Goal: Transaction & Acquisition: Purchase product/service

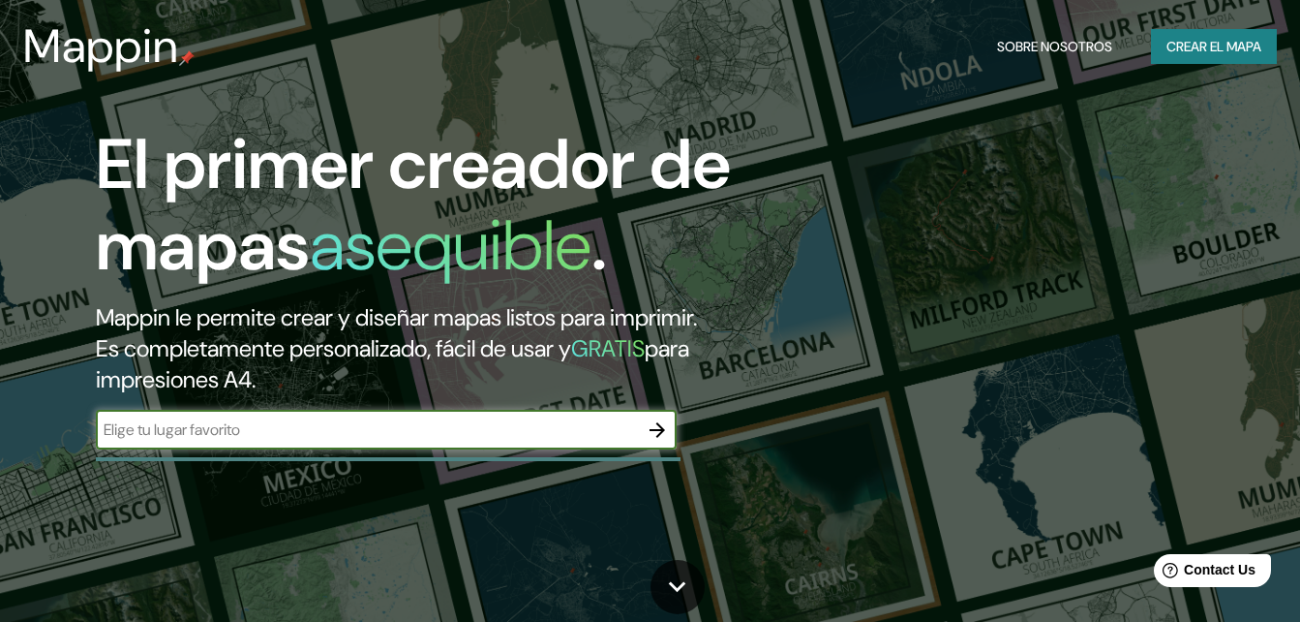
click at [664, 431] on icon "button" at bounding box center [657, 429] width 23 height 23
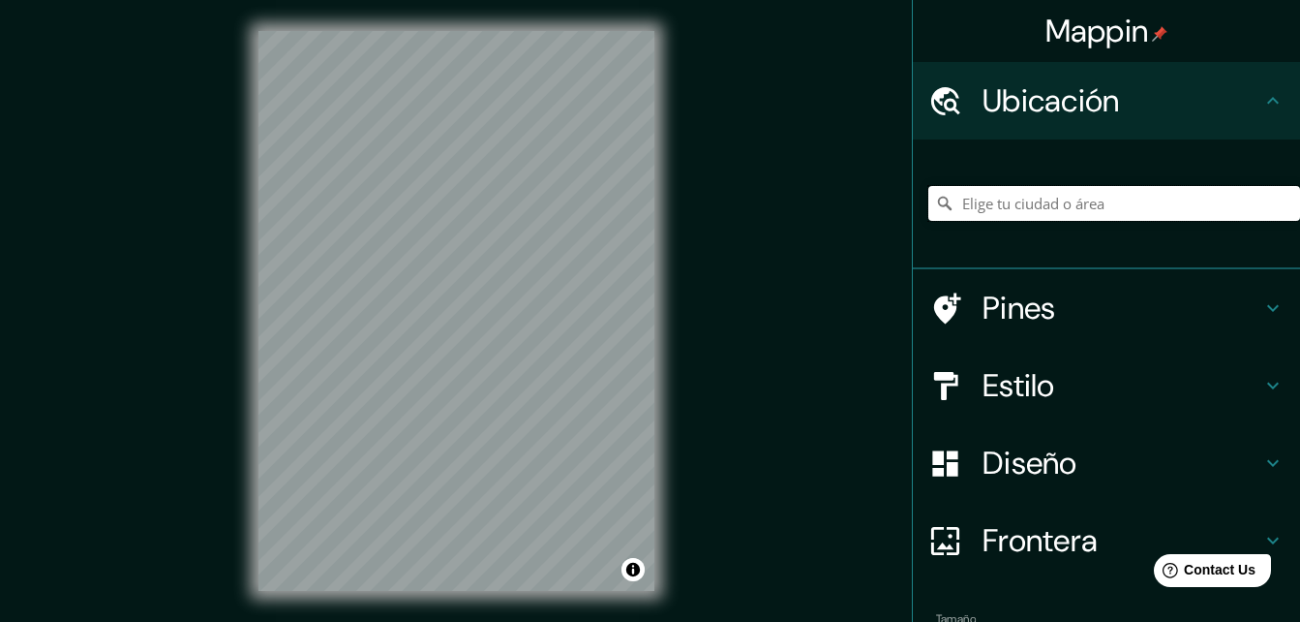
click at [1027, 205] on input "Elige tu ciudad o área" at bounding box center [1115, 203] width 372 height 35
type input "[PERSON_NAME], [GEOGRAPHIC_DATA], [GEOGRAPHIC_DATA]"
click at [983, 388] on h4 "Estilo" at bounding box center [1122, 385] width 279 height 39
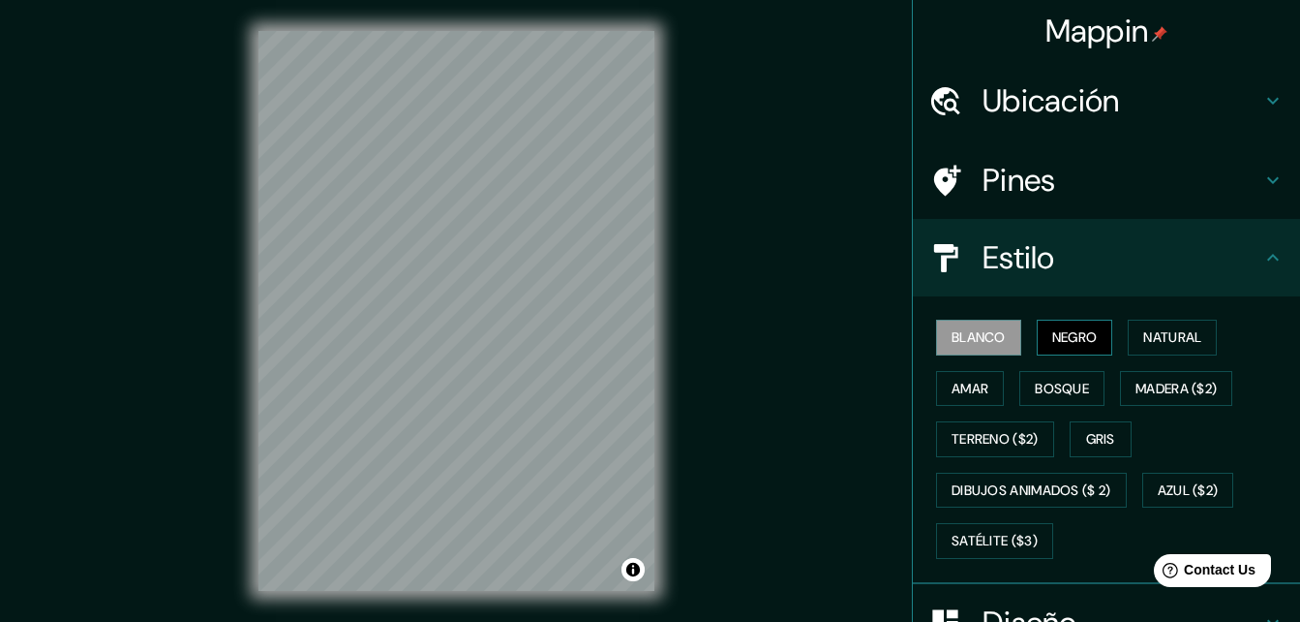
click at [1037, 331] on button "Negro" at bounding box center [1075, 338] width 76 height 36
click at [1014, 107] on h4 "Ubicación" at bounding box center [1122, 100] width 279 height 39
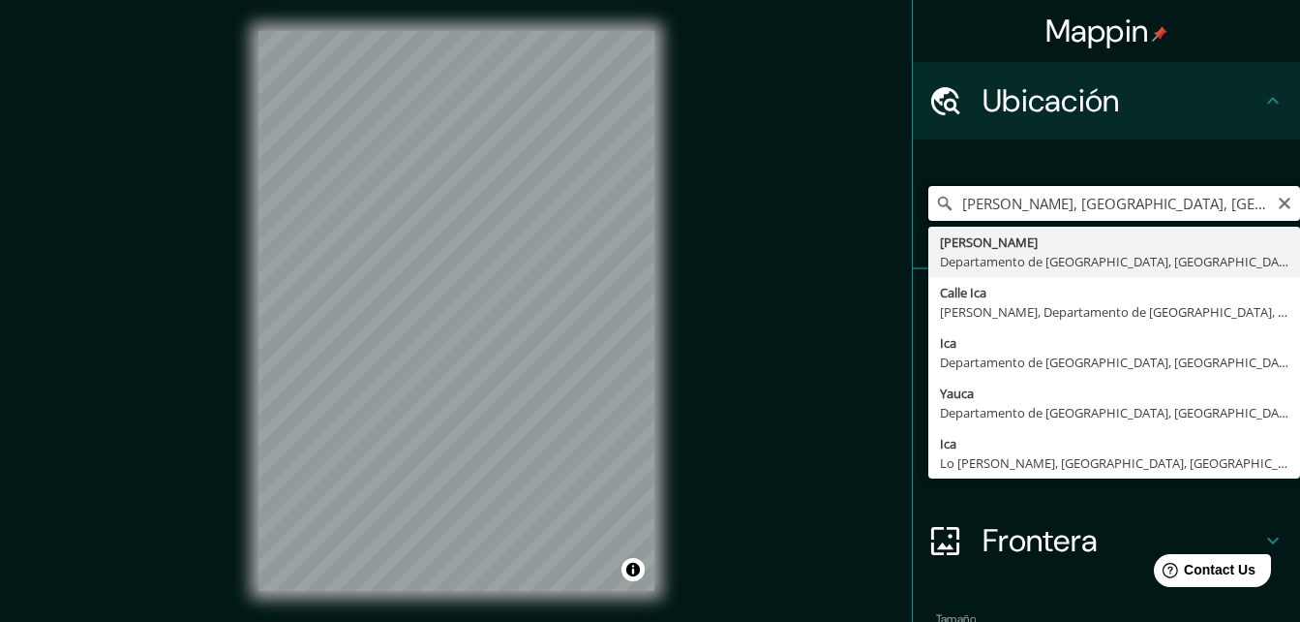
click at [986, 193] on input "[PERSON_NAME], [GEOGRAPHIC_DATA], [GEOGRAPHIC_DATA]" at bounding box center [1115, 203] width 372 height 35
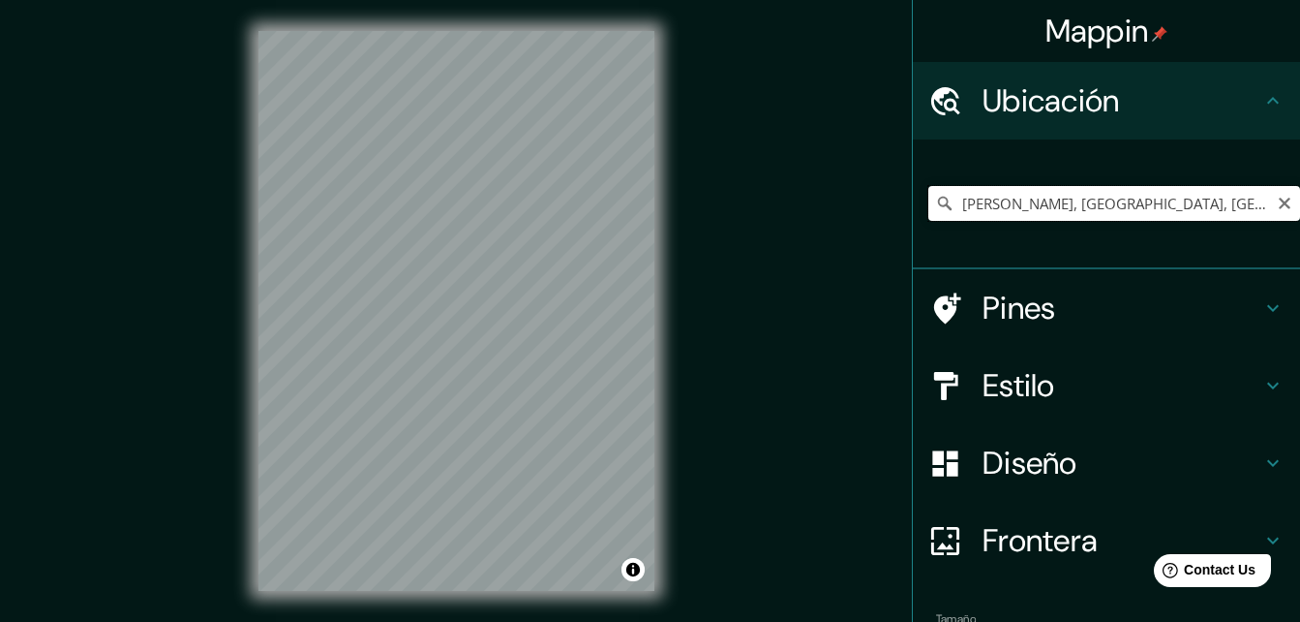
click at [1206, 197] on input "[PERSON_NAME], [GEOGRAPHIC_DATA], [GEOGRAPHIC_DATA]" at bounding box center [1115, 203] width 372 height 35
click at [1204, 195] on input "[PERSON_NAME], [GEOGRAPHIC_DATA], [GEOGRAPHIC_DATA]" at bounding box center [1115, 203] width 372 height 35
click at [1277, 201] on icon "Claro" at bounding box center [1284, 203] width 15 height 15
click at [1163, 198] on input "Ica, [GEOGRAPHIC_DATA], [GEOGRAPHIC_DATA]" at bounding box center [1115, 203] width 372 height 35
type input "Ica, [GEOGRAPHIC_DATA], [GEOGRAPHIC_DATA]"
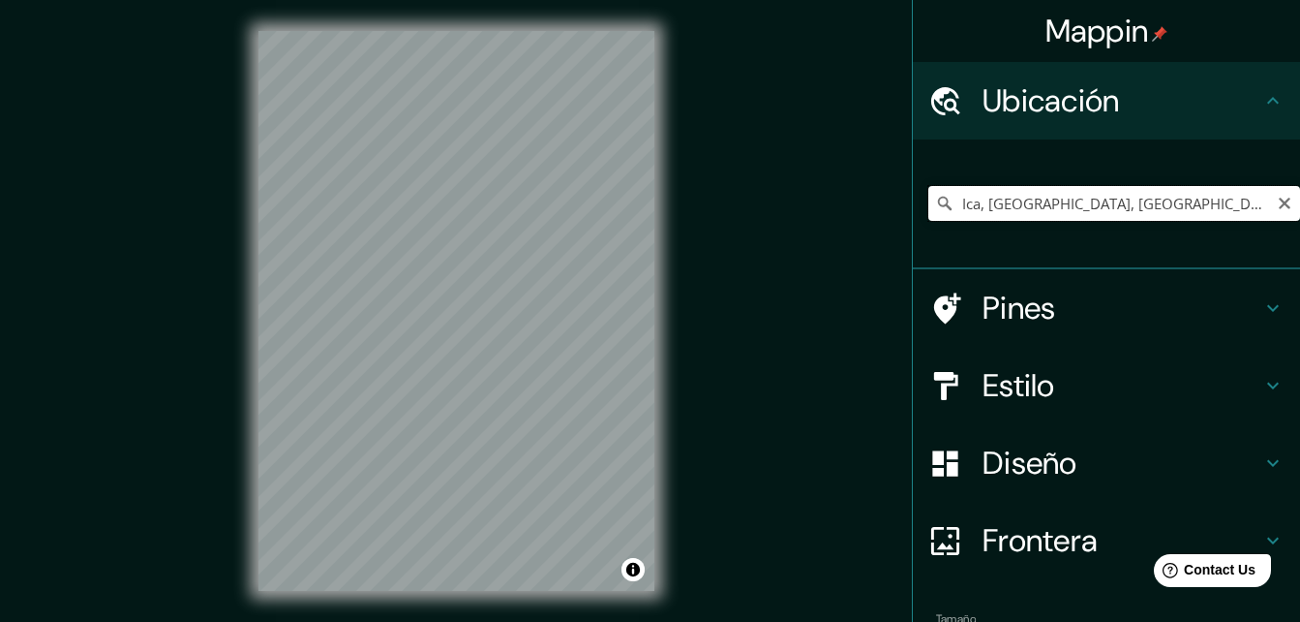
drag, startPoint x: 1167, startPoint y: 197, endPoint x: 924, endPoint y: 195, distance: 243.0
click at [929, 195] on div "Ica, [GEOGRAPHIC_DATA], [GEOGRAPHIC_DATA] Ica [GEOGRAPHIC_DATA], [GEOGRAPHIC_DA…" at bounding box center [1115, 203] width 372 height 35
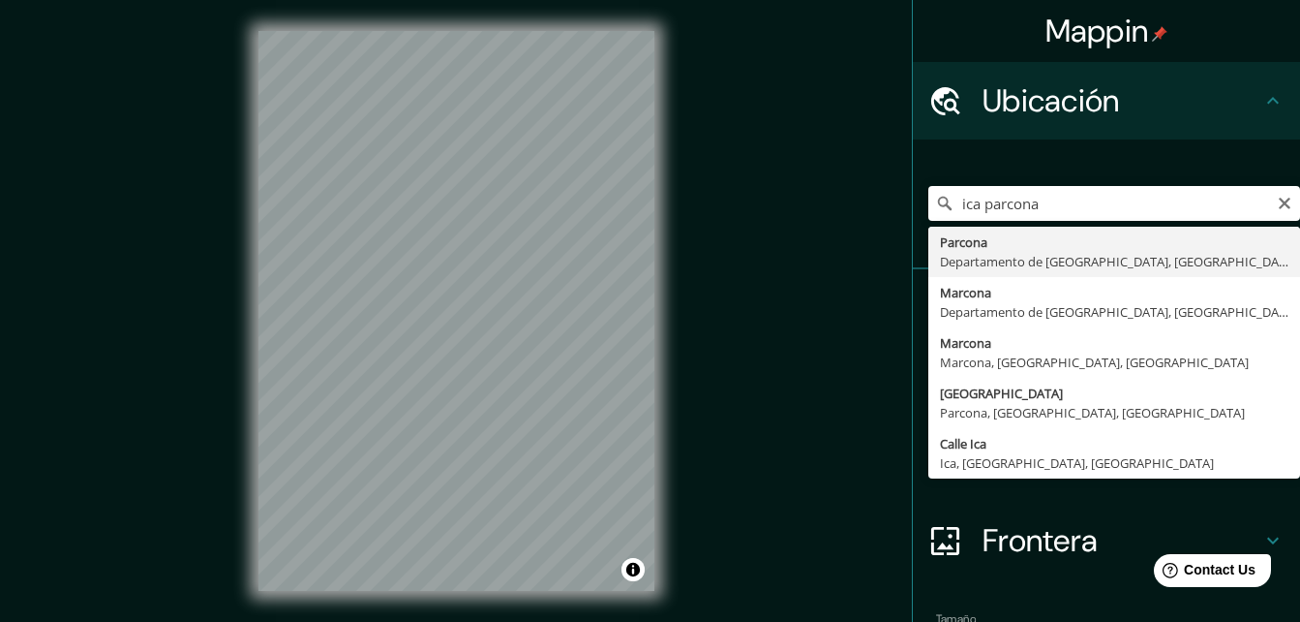
type input "Parcona, [GEOGRAPHIC_DATA], [GEOGRAPHIC_DATA]"
